Goal: Communication & Community: Answer question/provide support

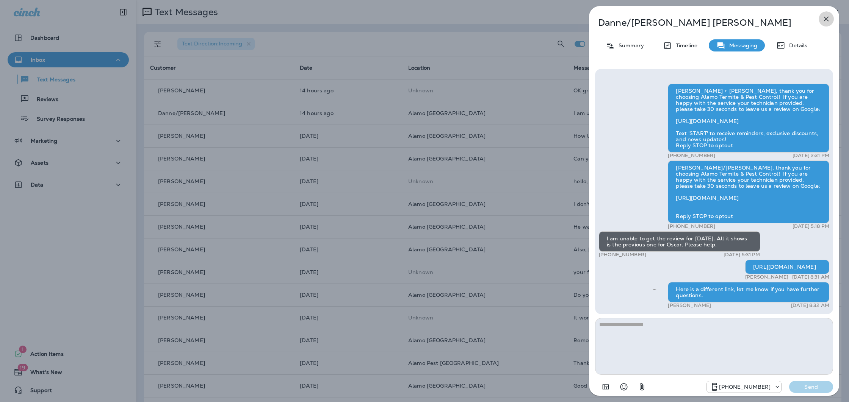
click at [822, 20] on icon "button" at bounding box center [825, 18] width 9 height 9
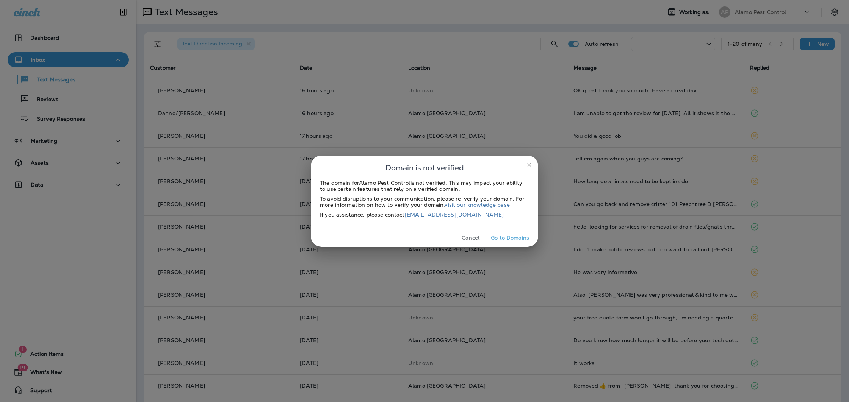
click at [469, 240] on button "Cancel" at bounding box center [470, 238] width 28 height 12
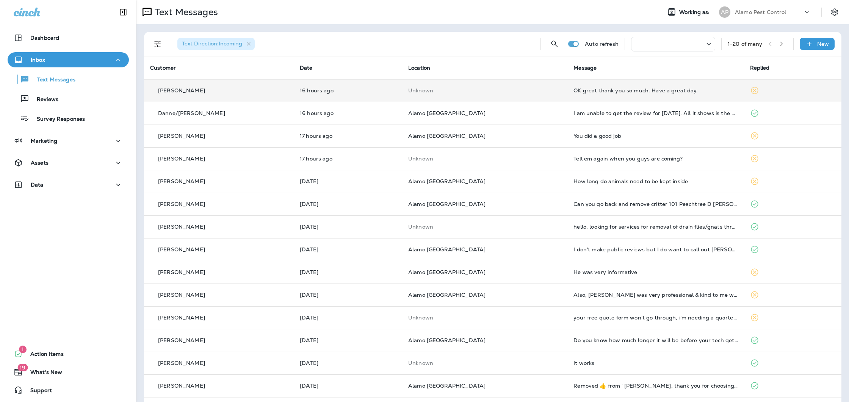
click at [615, 88] on div "OK great thank you so much. Have a great day." at bounding box center [655, 91] width 164 height 6
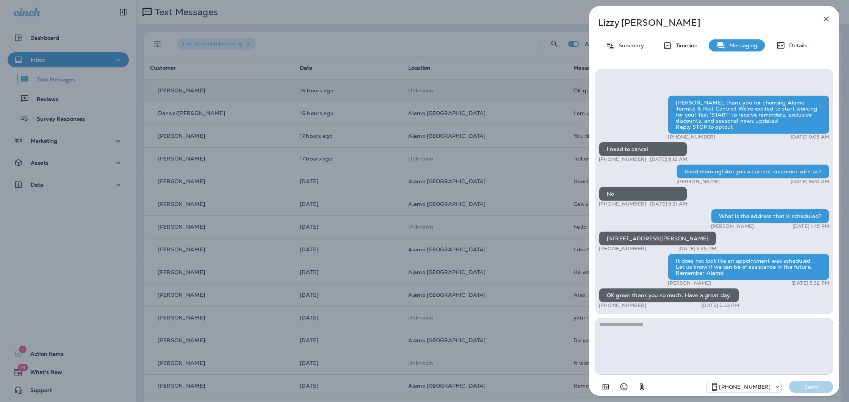
click at [652, 336] on textarea at bounding box center [714, 346] width 238 height 57
type textarea "********"
click at [803, 387] on p "Send" at bounding box center [811, 387] width 32 height 7
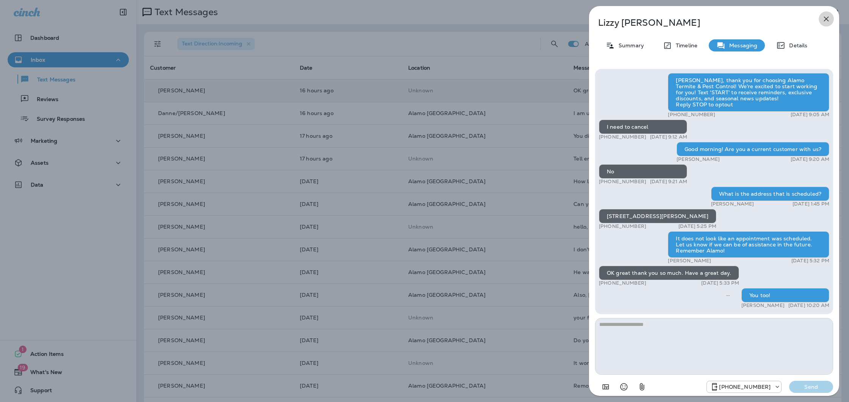
click at [826, 19] on icon "button" at bounding box center [825, 18] width 9 height 9
